Goal: Communication & Community: Share content

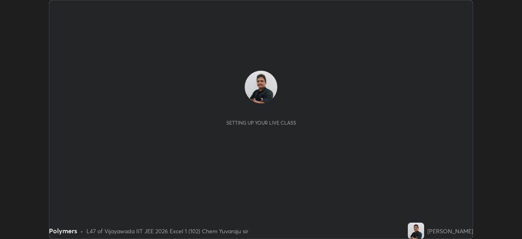
scroll to position [239, 522]
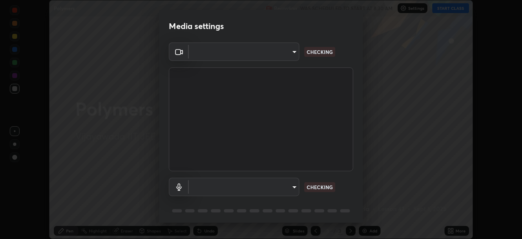
type input "3b33a3c761c0e45613f6c67bedc5ec5bb3616ed3905ce22176cb2855069b3ab3"
click at [290, 187] on body "Erase all Polymers Recording WAS SCHEDULED TO START AT 8:30 AM Settings START C…" at bounding box center [261, 119] width 522 height 239
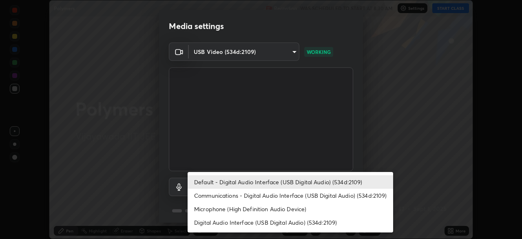
click at [292, 195] on li "Communications - Digital Audio Interface (USB Digital Audio) (534d:2109)" at bounding box center [291, 194] width 206 height 13
type input "communications"
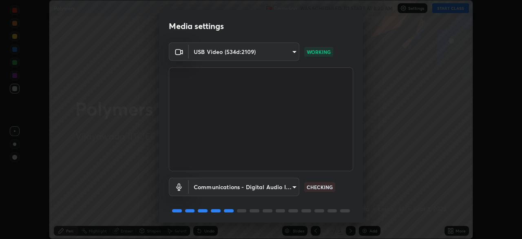
scroll to position [29, 0]
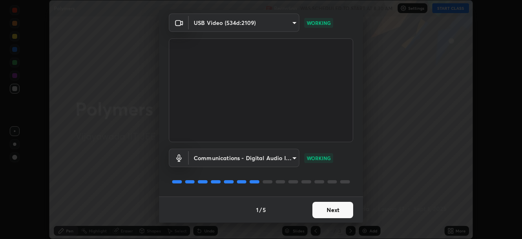
click at [334, 207] on button "Next" at bounding box center [332, 209] width 41 height 16
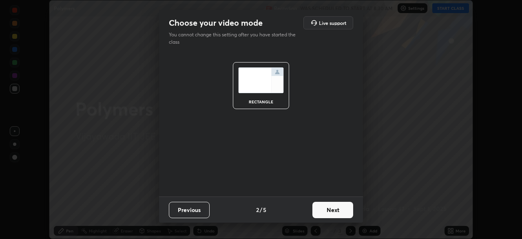
click at [344, 210] on button "Next" at bounding box center [332, 209] width 41 height 16
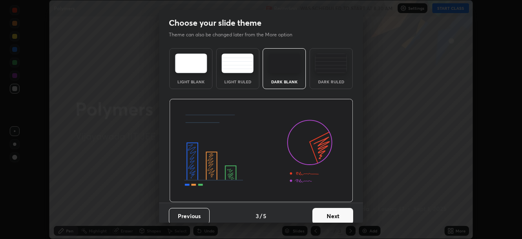
click at [347, 213] on button "Next" at bounding box center [332, 216] width 41 height 16
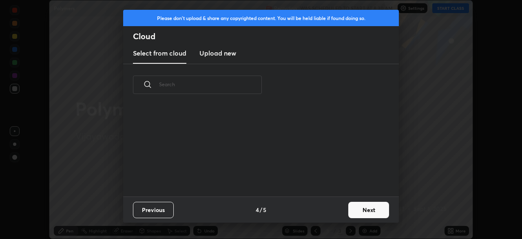
click at [364, 212] on button "Next" at bounding box center [368, 209] width 41 height 16
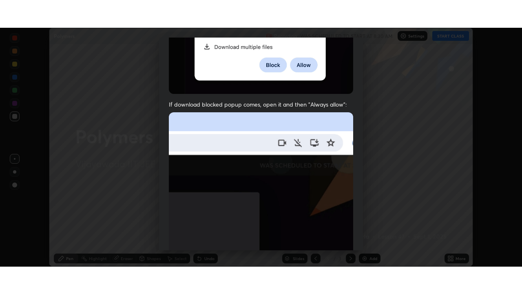
scroll to position [195, 0]
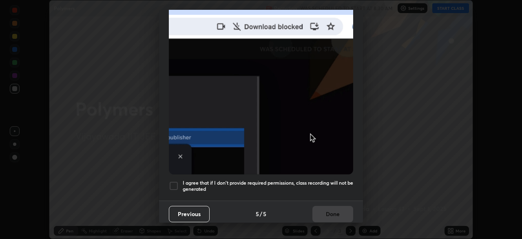
click at [174, 182] on div at bounding box center [174, 186] width 10 height 10
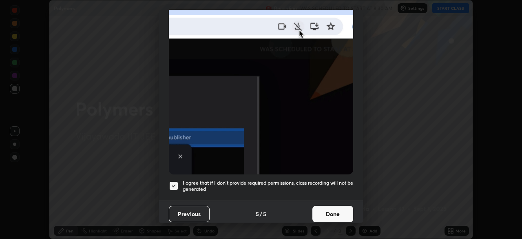
click at [332, 211] on button "Done" at bounding box center [332, 214] width 41 height 16
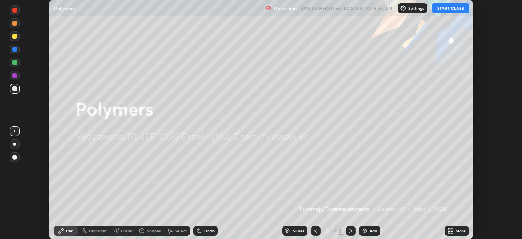
click at [451, 8] on button "START CLASS" at bounding box center [450, 8] width 37 height 10
click at [460, 230] on div "More" at bounding box center [461, 230] width 10 height 4
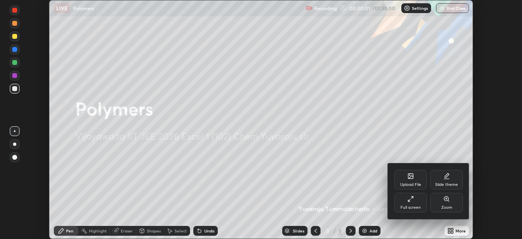
click at [417, 203] on div "Full screen" at bounding box center [410, 203] width 33 height 20
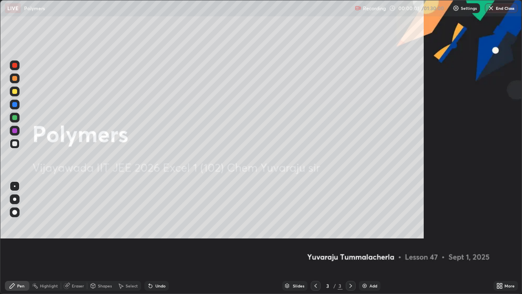
scroll to position [294, 522]
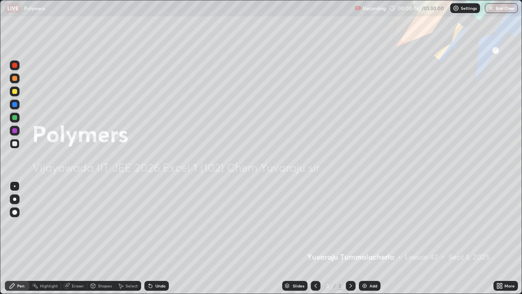
click at [371, 238] on div "Add" at bounding box center [374, 285] width 8 height 4
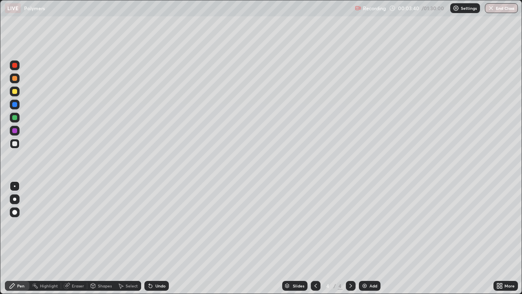
click at [156, 238] on div "Undo" at bounding box center [156, 286] width 24 height 10
click at [154, 238] on div "Undo" at bounding box center [156, 286] width 24 height 10
click at [153, 238] on div "Undo" at bounding box center [156, 286] width 24 height 10
click at [154, 238] on div "Undo" at bounding box center [156, 286] width 24 height 10
click at [18, 89] on div at bounding box center [15, 91] width 10 height 10
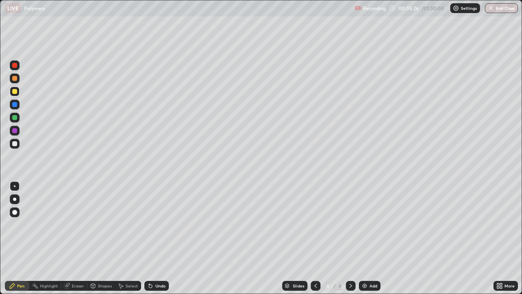
click at [162, 238] on div "Undo" at bounding box center [160, 285] width 10 height 4
click at [162, 238] on div "Undo" at bounding box center [156, 286] width 24 height 10
click at [15, 116] on div at bounding box center [14, 117] width 5 height 5
click at [372, 238] on div "Add" at bounding box center [370, 286] width 22 height 10
click at [16, 146] on div at bounding box center [14, 143] width 5 height 5
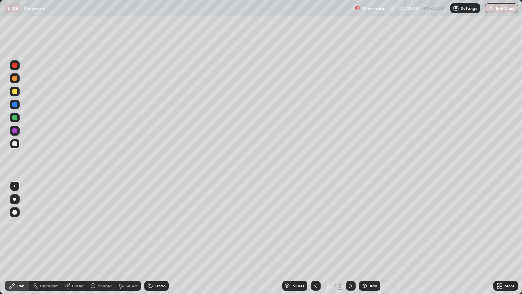
click at [155, 238] on div "Undo" at bounding box center [160, 285] width 10 height 4
click at [154, 238] on div "Undo" at bounding box center [156, 286] width 24 height 10
click at [155, 238] on div "Undo" at bounding box center [160, 285] width 10 height 4
click at [153, 238] on div "Undo" at bounding box center [156, 286] width 24 height 10
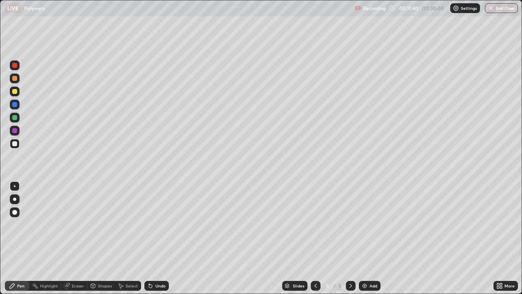
click at [152, 238] on icon at bounding box center [150, 285] width 7 height 7
click at [155, 238] on div "Undo" at bounding box center [160, 285] width 10 height 4
click at [154, 238] on div "Undo" at bounding box center [156, 286] width 24 height 10
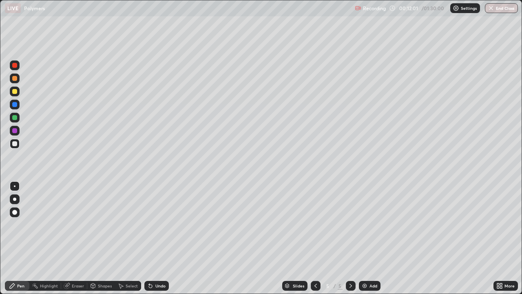
click at [157, 238] on div "Undo" at bounding box center [160, 285] width 10 height 4
click at [159, 238] on div "Undo" at bounding box center [156, 286] width 24 height 10
click at [156, 238] on div "Undo" at bounding box center [160, 285] width 10 height 4
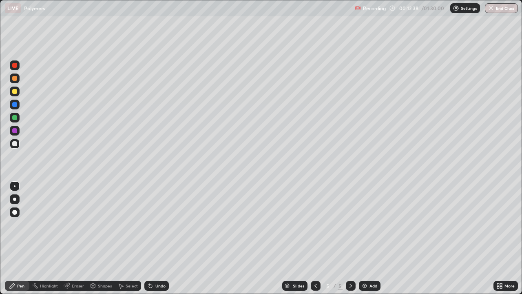
click at [157, 238] on div "Undo" at bounding box center [160, 285] width 10 height 4
click at [158, 238] on div "Undo" at bounding box center [160, 285] width 10 height 4
click at [159, 238] on div "Undo" at bounding box center [160, 285] width 10 height 4
click at [158, 238] on div "Undo" at bounding box center [160, 285] width 10 height 4
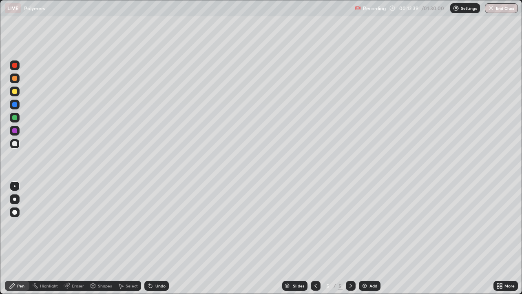
click at [157, 238] on div "Undo" at bounding box center [160, 285] width 10 height 4
click at [155, 238] on div "Undo" at bounding box center [156, 286] width 24 height 10
click at [155, 238] on div "Undo" at bounding box center [160, 285] width 10 height 4
click at [149, 238] on icon at bounding box center [150, 285] width 3 height 3
click at [155, 238] on div "Undo" at bounding box center [160, 285] width 10 height 4
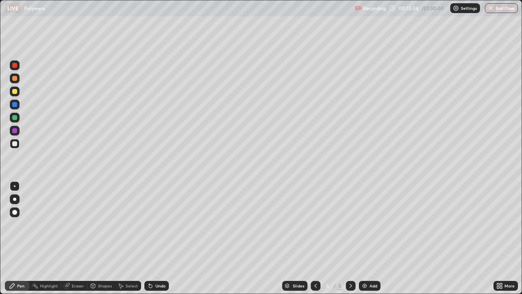
click at [18, 91] on div at bounding box center [15, 91] width 10 height 10
click at [163, 238] on div "Undo" at bounding box center [156, 286] width 24 height 10
click at [160, 238] on div "Undo" at bounding box center [160, 285] width 10 height 4
click at [316, 238] on icon at bounding box center [315, 285] width 7 height 7
click at [350, 238] on icon at bounding box center [350, 285] width 7 height 7
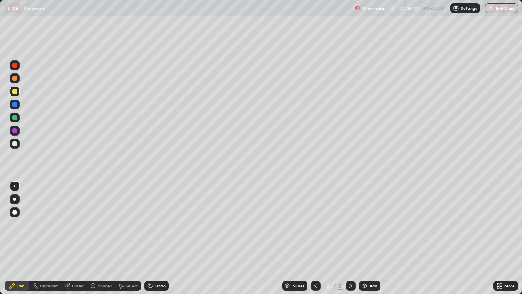
click at [315, 238] on icon at bounding box center [315, 285] width 7 height 7
click at [158, 238] on div "Undo" at bounding box center [160, 285] width 10 height 4
click at [350, 238] on div at bounding box center [351, 286] width 10 height 10
click at [370, 238] on div "Add" at bounding box center [374, 285] width 8 height 4
click at [19, 103] on div at bounding box center [15, 105] width 10 height 10
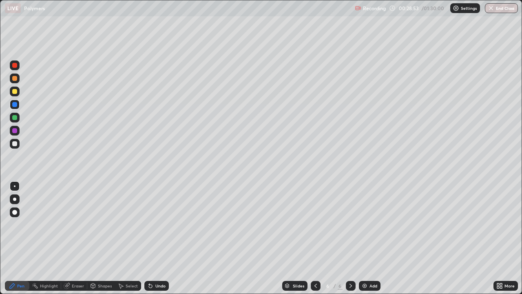
click at [14, 119] on div at bounding box center [14, 117] width 5 height 5
click at [159, 238] on div "Undo" at bounding box center [160, 285] width 10 height 4
click at [157, 238] on div "Undo" at bounding box center [160, 285] width 10 height 4
click at [155, 238] on div "Undo" at bounding box center [160, 285] width 10 height 4
click at [160, 238] on div "Undo" at bounding box center [160, 285] width 10 height 4
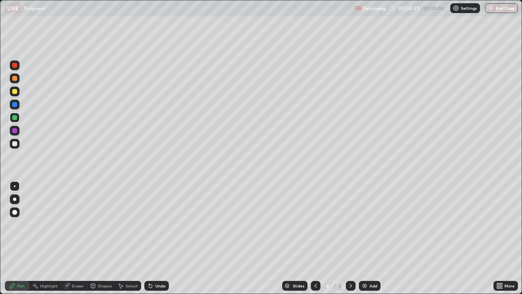
click at [162, 238] on div "Undo" at bounding box center [160, 285] width 10 height 4
click at [159, 238] on div "Undo" at bounding box center [160, 285] width 10 height 4
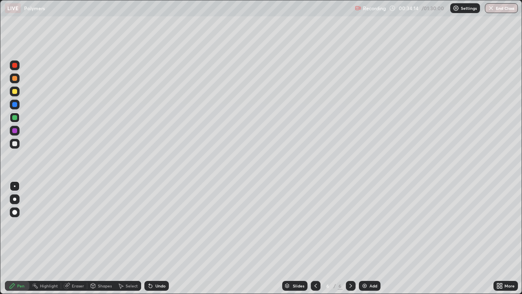
click at [368, 238] on div "Add" at bounding box center [370, 286] width 22 height 10
click at [157, 238] on div "Undo" at bounding box center [160, 285] width 10 height 4
click at [159, 238] on div "Undo" at bounding box center [160, 285] width 10 height 4
click at [161, 238] on div "Undo" at bounding box center [156, 286] width 24 height 10
click at [159, 238] on div "Undo" at bounding box center [156, 286] width 24 height 10
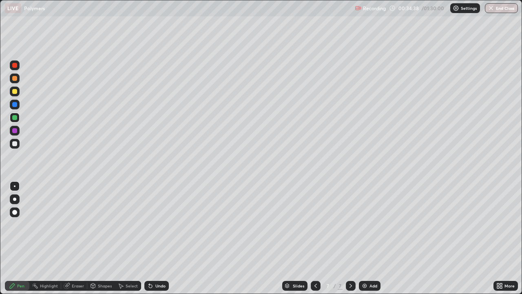
click at [162, 238] on div "Undo" at bounding box center [156, 286] width 24 height 10
click at [158, 238] on div "Undo" at bounding box center [156, 286] width 24 height 10
click at [158, 238] on div "Undo" at bounding box center [160, 285] width 10 height 4
click at [157, 238] on div "Undo" at bounding box center [156, 286] width 24 height 10
click at [156, 238] on div "Undo" at bounding box center [156, 286] width 24 height 10
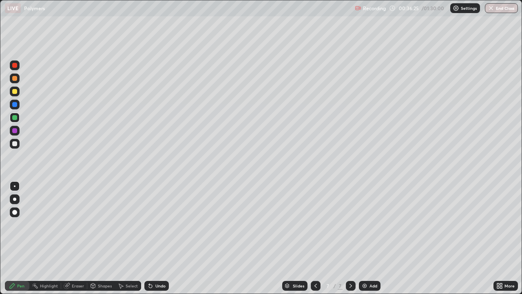
click at [155, 238] on div "Undo" at bounding box center [156, 286] width 24 height 10
click at [153, 238] on div "Undo" at bounding box center [156, 286] width 24 height 10
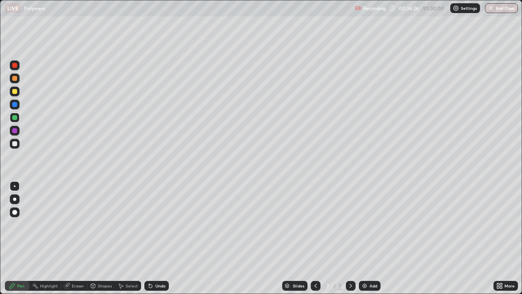
click at [153, 238] on div "Undo" at bounding box center [156, 286] width 24 height 10
click at [158, 238] on div "Undo" at bounding box center [160, 285] width 10 height 4
click at [371, 238] on div "Add" at bounding box center [374, 285] width 8 height 4
click at [314, 238] on icon at bounding box center [315, 285] width 7 height 7
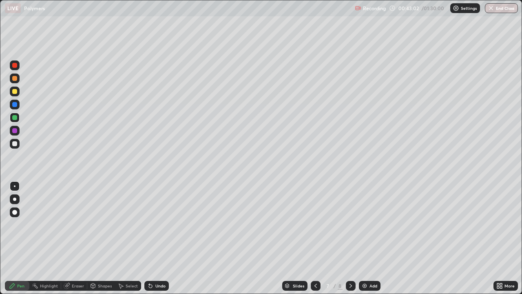
click at [15, 144] on div at bounding box center [14, 143] width 5 height 5
click at [368, 238] on div "Add" at bounding box center [370, 286] width 22 height 10
click at [315, 238] on icon at bounding box center [315, 285] width 7 height 7
click at [350, 238] on icon at bounding box center [350, 285] width 7 height 7
click at [15, 93] on div at bounding box center [14, 91] width 5 height 5
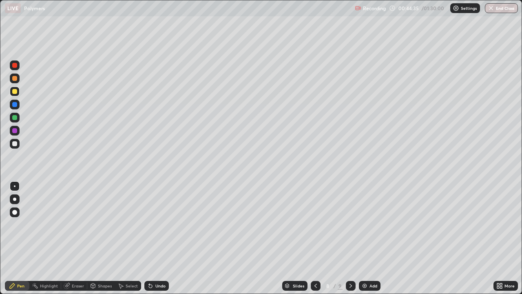
click at [157, 238] on div "Undo" at bounding box center [160, 285] width 10 height 4
click at [156, 238] on div "Undo" at bounding box center [160, 285] width 10 height 4
click at [157, 238] on div "Undo" at bounding box center [160, 285] width 10 height 4
click at [155, 238] on div "Undo" at bounding box center [160, 285] width 10 height 4
click at [159, 238] on div "Undo" at bounding box center [160, 285] width 10 height 4
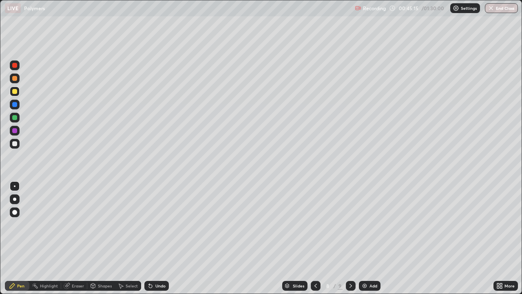
click at [164, 238] on div "Undo" at bounding box center [156, 286] width 24 height 10
click at [163, 238] on div "Undo" at bounding box center [156, 286] width 24 height 10
click at [153, 238] on div "Undo" at bounding box center [156, 286] width 24 height 10
click at [156, 238] on div "Undo" at bounding box center [160, 285] width 10 height 4
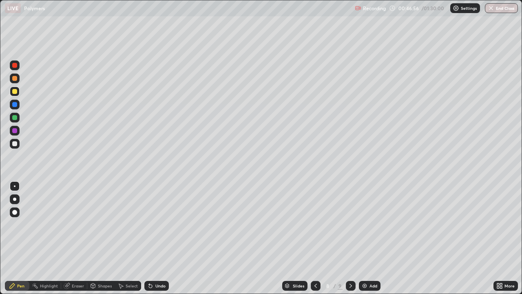
click at [159, 238] on div "Undo" at bounding box center [160, 285] width 10 height 4
click at [155, 238] on div "Undo" at bounding box center [160, 285] width 10 height 4
click at [153, 238] on div "Undo" at bounding box center [156, 286] width 24 height 10
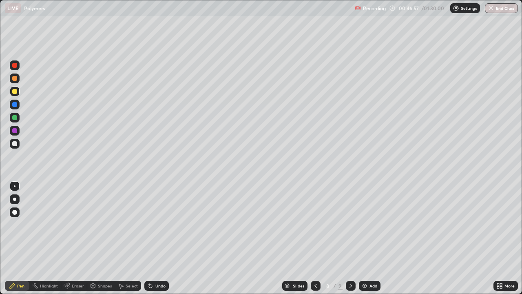
click at [149, 238] on icon at bounding box center [150, 285] width 3 height 3
click at [366, 238] on img at bounding box center [364, 285] width 7 height 7
click at [313, 238] on div at bounding box center [315, 286] width 10 height 10
click at [350, 238] on icon at bounding box center [350, 285] width 7 height 7
click at [155, 238] on div "Undo" at bounding box center [160, 285] width 10 height 4
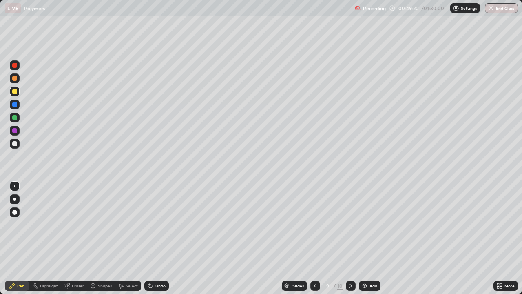
click at [14, 117] on div at bounding box center [14, 117] width 5 height 5
click at [18, 144] on div at bounding box center [15, 144] width 10 height 10
click at [159, 238] on div "Undo" at bounding box center [160, 285] width 10 height 4
click at [158, 238] on div "Undo" at bounding box center [160, 285] width 10 height 4
click at [155, 238] on div "Undo" at bounding box center [156, 286] width 24 height 10
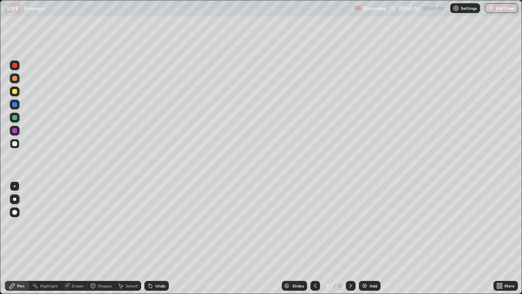
click at [77, 238] on div "Eraser" at bounding box center [78, 285] width 12 height 4
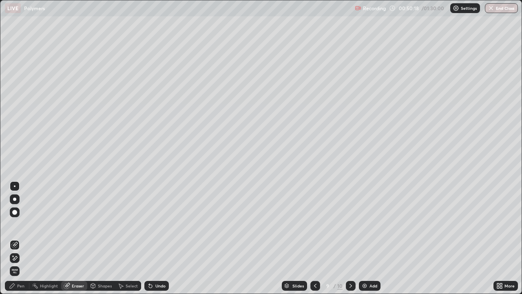
click at [21, 238] on div "Pen" at bounding box center [20, 285] width 7 height 4
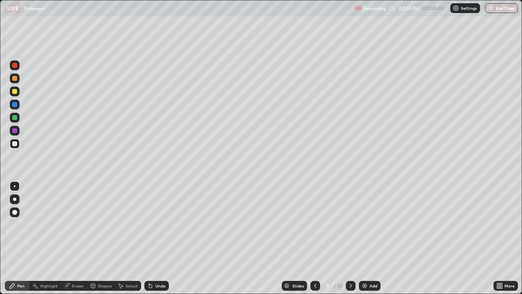
click at [149, 238] on icon at bounding box center [150, 285] width 3 height 3
click at [153, 238] on div "Undo" at bounding box center [156, 286] width 24 height 10
click at [156, 238] on div "Undo" at bounding box center [160, 285] width 10 height 4
click at [158, 238] on div "Undo" at bounding box center [160, 285] width 10 height 4
click at [162, 238] on div "Undo" at bounding box center [160, 285] width 10 height 4
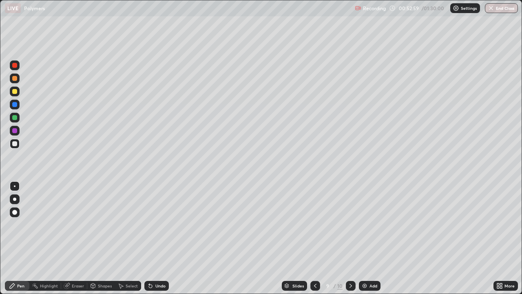
click at [153, 238] on div "Undo" at bounding box center [156, 286] width 24 height 10
click at [156, 238] on div "Undo" at bounding box center [160, 285] width 10 height 4
click at [155, 238] on div "Undo" at bounding box center [160, 285] width 10 height 4
click at [157, 238] on div "Undo" at bounding box center [160, 285] width 10 height 4
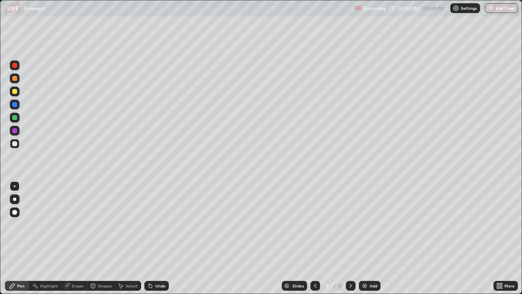
click at [155, 238] on div "Undo" at bounding box center [160, 285] width 10 height 4
click at [153, 238] on div "Undo" at bounding box center [156, 286] width 24 height 10
click at [350, 238] on icon at bounding box center [351, 285] width 2 height 4
click at [153, 238] on div "Undo" at bounding box center [156, 286] width 24 height 10
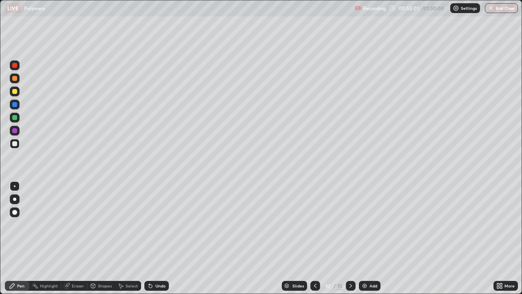
click at [155, 238] on div "Undo" at bounding box center [160, 285] width 10 height 4
click at [154, 238] on div "Undo" at bounding box center [156, 286] width 24 height 10
click at [159, 238] on div "Undo" at bounding box center [160, 285] width 10 height 4
click at [76, 238] on div "Eraser" at bounding box center [78, 285] width 12 height 4
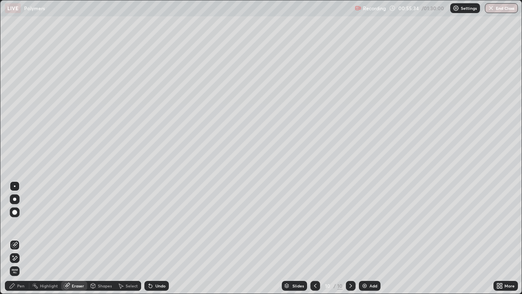
click at [17, 238] on div "Pen" at bounding box center [17, 286] width 24 height 10
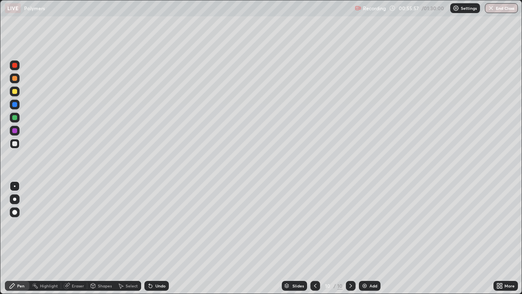
click at [15, 91] on div at bounding box center [14, 91] width 5 height 5
click at [149, 238] on icon at bounding box center [150, 285] width 3 height 3
click at [154, 238] on div "Undo" at bounding box center [156, 286] width 24 height 10
click at [162, 238] on div "Undo" at bounding box center [160, 285] width 10 height 4
click at [152, 238] on div "Undo" at bounding box center [156, 286] width 24 height 10
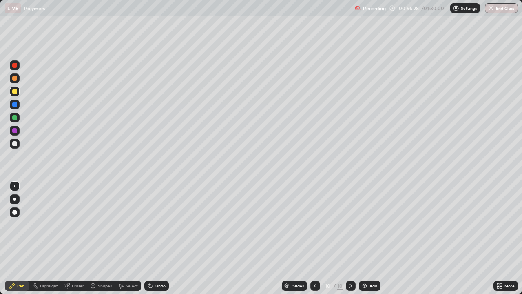
click at [158, 238] on div "Undo" at bounding box center [160, 285] width 10 height 4
click at [159, 238] on div "Undo" at bounding box center [160, 285] width 10 height 4
click at [156, 238] on div "Undo" at bounding box center [156, 286] width 24 height 10
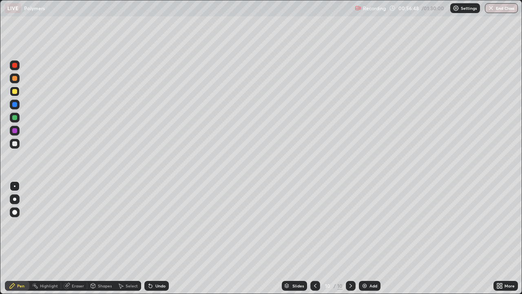
click at [155, 238] on div "Undo" at bounding box center [156, 286] width 24 height 10
click at [154, 238] on div "Undo" at bounding box center [156, 286] width 24 height 10
click at [155, 238] on div "Undo" at bounding box center [156, 286] width 24 height 10
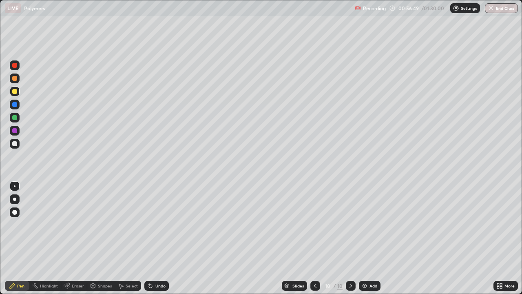
click at [155, 238] on div "Undo" at bounding box center [156, 286] width 24 height 10
click at [153, 238] on div "Undo" at bounding box center [156, 286] width 24 height 10
click at [160, 238] on div "Undo" at bounding box center [160, 285] width 10 height 4
click at [159, 238] on div "Undo" at bounding box center [160, 285] width 10 height 4
click at [158, 238] on div "Undo" at bounding box center [160, 285] width 10 height 4
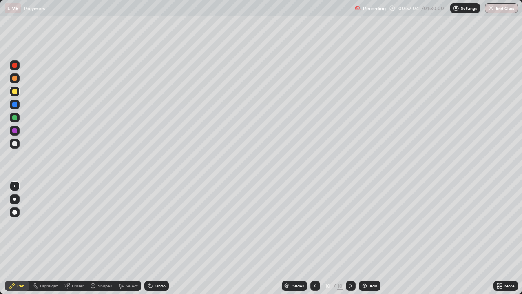
click at [160, 238] on div "Undo" at bounding box center [160, 285] width 10 height 4
click at [375, 238] on div "Add" at bounding box center [374, 285] width 8 height 4
click at [156, 238] on div "Undo" at bounding box center [156, 286] width 24 height 10
click at [155, 238] on div "Undo" at bounding box center [160, 285] width 10 height 4
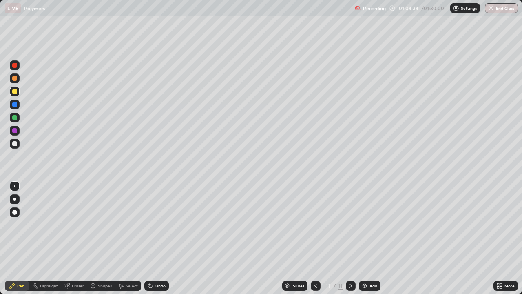
click at [155, 238] on div "Undo" at bounding box center [156, 286] width 24 height 10
click at [153, 238] on div "Undo" at bounding box center [156, 286] width 24 height 10
click at [149, 238] on icon at bounding box center [150, 285] width 3 height 3
click at [147, 238] on div "Undo" at bounding box center [156, 286] width 24 height 10
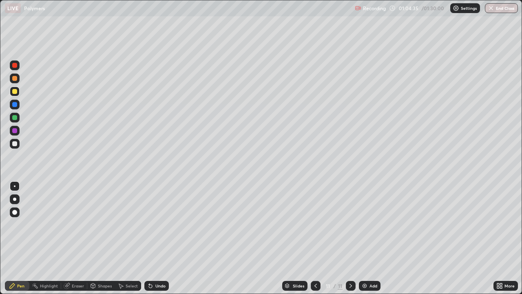
click at [147, 238] on div "Undo" at bounding box center [156, 286] width 24 height 10
click at [15, 79] on div at bounding box center [14, 78] width 5 height 5
click at [167, 238] on div "Undo" at bounding box center [156, 286] width 24 height 10
click at [165, 238] on div "Undo" at bounding box center [156, 286] width 24 height 10
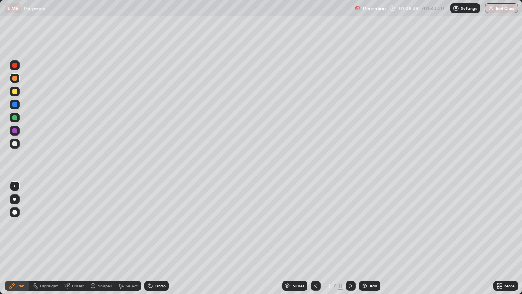
click at [163, 238] on div "Undo" at bounding box center [156, 286] width 24 height 10
click at [162, 238] on div "Undo" at bounding box center [156, 286] width 24 height 10
click at [161, 238] on div "Undo" at bounding box center [156, 286] width 24 height 10
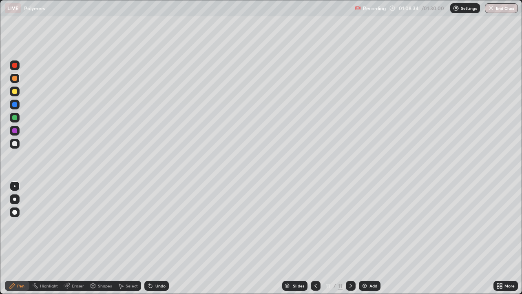
click at [370, 238] on div "Add" at bounding box center [374, 285] width 8 height 4
click at [149, 238] on icon at bounding box center [150, 285] width 3 height 3
click at [157, 238] on div "Undo" at bounding box center [156, 286] width 24 height 10
click at [160, 238] on div "Undo" at bounding box center [160, 285] width 10 height 4
click at [156, 238] on div "Undo" at bounding box center [160, 285] width 10 height 4
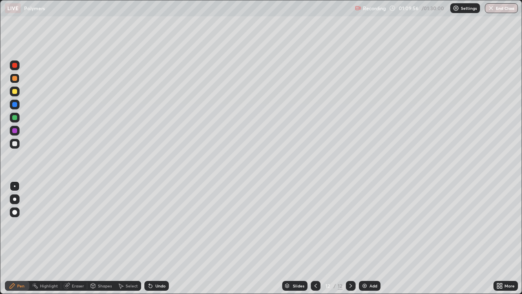
click at [158, 238] on div "Undo" at bounding box center [160, 285] width 10 height 4
click at [159, 238] on div "Undo" at bounding box center [160, 285] width 10 height 4
click at [161, 238] on div "Undo" at bounding box center [160, 285] width 10 height 4
click at [154, 238] on div "Undo" at bounding box center [156, 286] width 24 height 10
click at [160, 238] on div "Undo" at bounding box center [160, 285] width 10 height 4
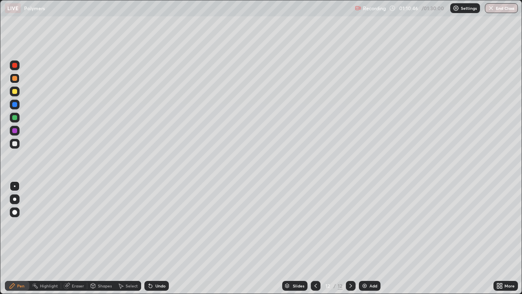
click at [14, 142] on div at bounding box center [14, 143] width 5 height 5
click at [158, 238] on div "Undo" at bounding box center [156, 286] width 24 height 10
click at [157, 238] on div "Undo" at bounding box center [156, 286] width 24 height 10
click at [18, 93] on div at bounding box center [15, 91] width 10 height 10
click at [128, 238] on div "Select" at bounding box center [132, 285] width 12 height 4
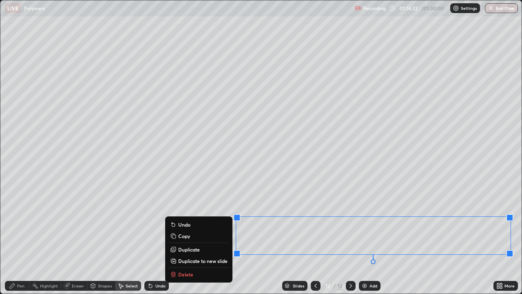
click at [184, 235] on p "Copy" at bounding box center [184, 235] width 12 height 7
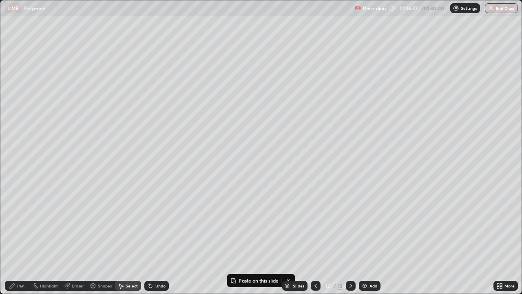
click at [370, 238] on div "Add" at bounding box center [374, 285] width 8 height 4
click at [89, 84] on p "Paste here" at bounding box center [90, 84] width 24 height 7
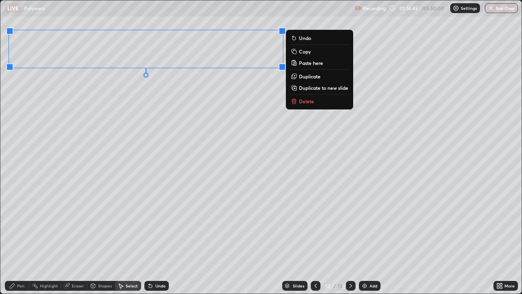
click at [125, 92] on div "0 ° Undo Copy Paste here Duplicate Duplicate to new slide Delete" at bounding box center [260, 146] width 521 height 293
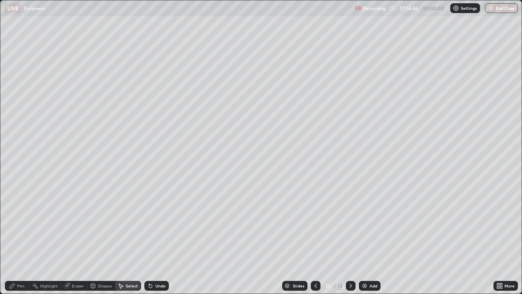
click at [22, 238] on div "Pen" at bounding box center [20, 285] width 7 height 4
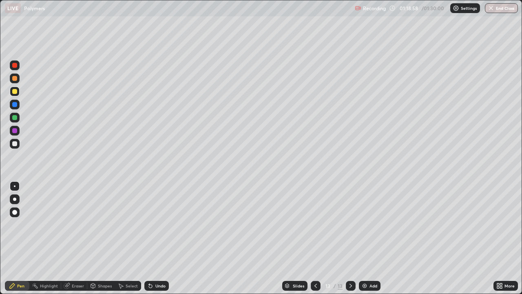
click at [157, 238] on div "Undo" at bounding box center [156, 286] width 24 height 10
click at [159, 238] on div "Undo" at bounding box center [160, 285] width 10 height 4
click at [505, 8] on button "End Class" at bounding box center [502, 8] width 32 height 10
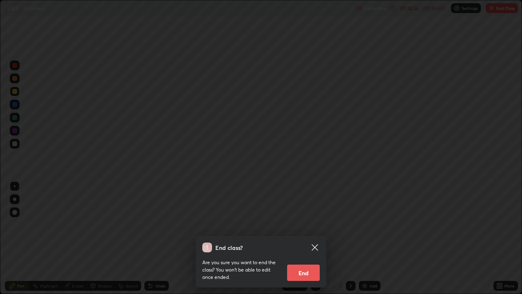
click at [303, 238] on button "End" at bounding box center [303, 272] width 33 height 16
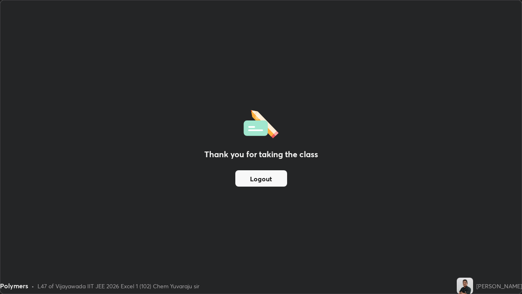
click at [272, 181] on button "Logout" at bounding box center [261, 178] width 52 height 16
click at [268, 184] on button "Logout" at bounding box center [261, 178] width 52 height 16
click at [266, 179] on button "Logout" at bounding box center [261, 178] width 52 height 16
